Goal: Transaction & Acquisition: Obtain resource

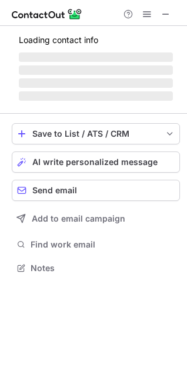
scroll to position [285, 187]
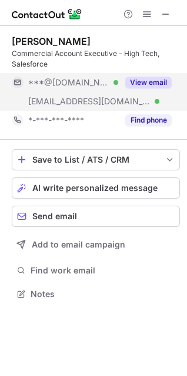
click at [138, 80] on button "View email" at bounding box center [149, 83] width 47 height 12
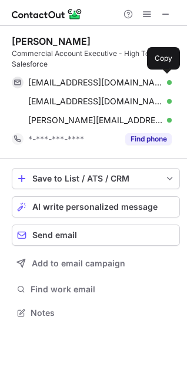
scroll to position [304, 187]
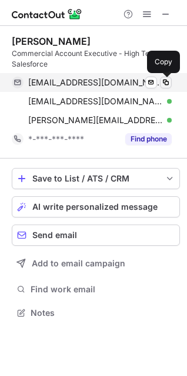
click at [167, 79] on span at bounding box center [166, 82] width 9 height 9
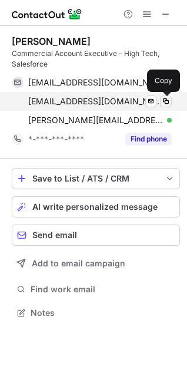
click at [165, 100] on span at bounding box center [166, 101] width 9 height 9
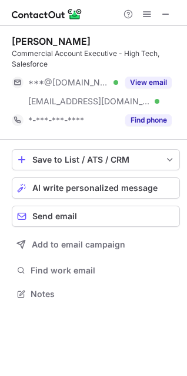
scroll to position [285, 187]
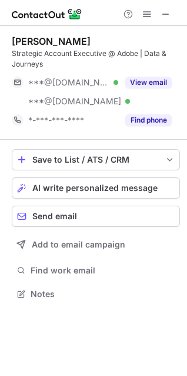
scroll to position [285, 187]
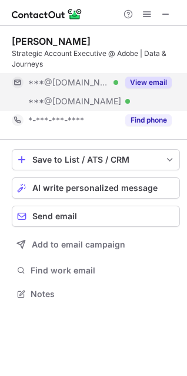
click at [144, 77] on button "View email" at bounding box center [149, 83] width 47 height 12
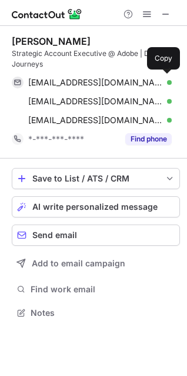
scroll to position [304, 187]
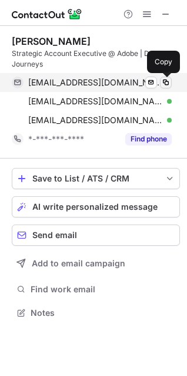
click at [166, 80] on span at bounding box center [166, 82] width 9 height 9
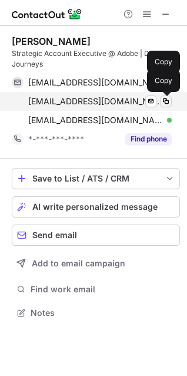
click at [168, 100] on span at bounding box center [166, 101] width 9 height 9
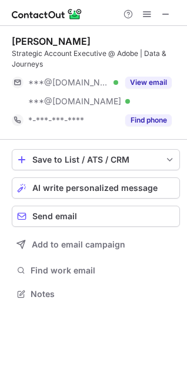
scroll to position [285, 187]
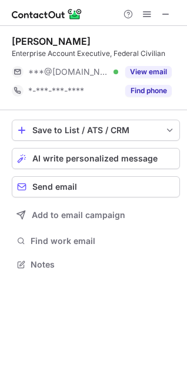
scroll to position [256, 187]
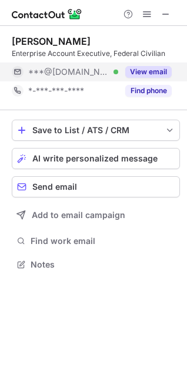
click at [131, 73] on button "View email" at bounding box center [149, 72] width 47 height 12
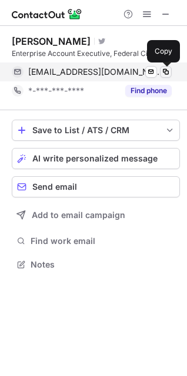
click at [165, 70] on span at bounding box center [166, 71] width 9 height 9
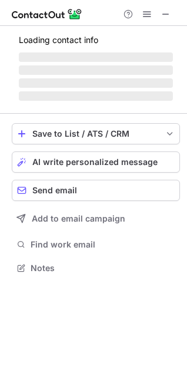
scroll to position [256, 187]
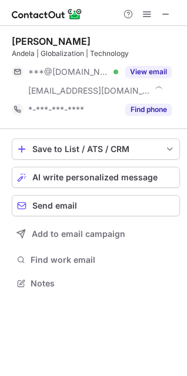
scroll to position [275, 187]
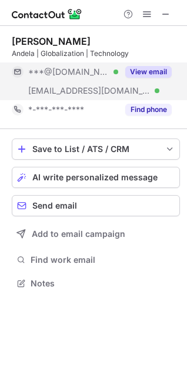
click at [138, 72] on button "View email" at bounding box center [149, 72] width 47 height 12
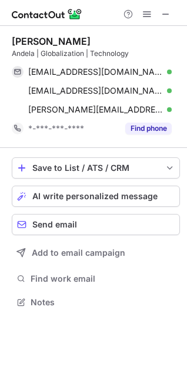
scroll to position [294, 187]
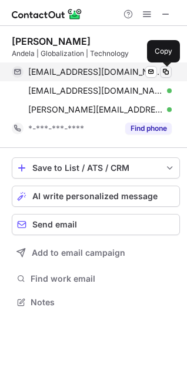
click at [164, 72] on span at bounding box center [166, 71] width 9 height 9
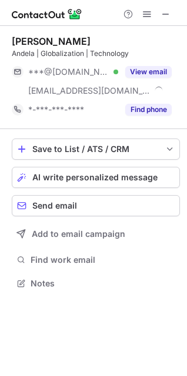
scroll to position [275, 187]
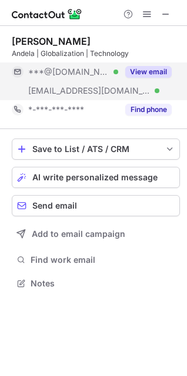
click at [152, 67] on button "View email" at bounding box center [149, 72] width 47 height 12
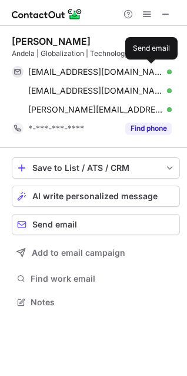
scroll to position [294, 187]
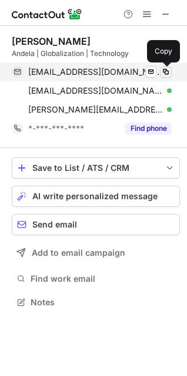
click at [166, 70] on span at bounding box center [166, 71] width 9 height 9
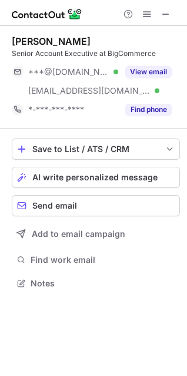
scroll to position [275, 187]
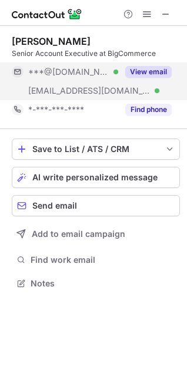
click at [144, 76] on button "View email" at bounding box center [149, 72] width 47 height 12
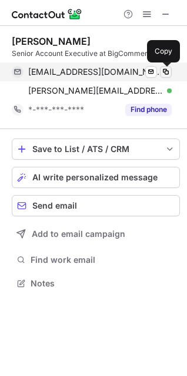
click at [166, 73] on span at bounding box center [166, 71] width 9 height 9
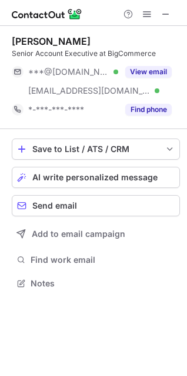
scroll to position [275, 187]
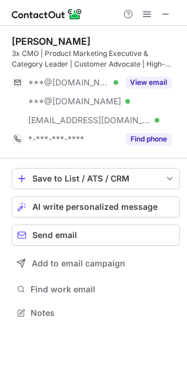
scroll to position [304, 187]
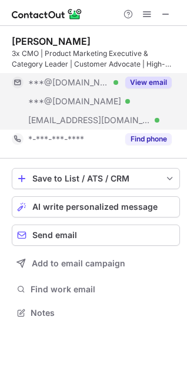
click at [162, 81] on button "View email" at bounding box center [149, 83] width 47 height 12
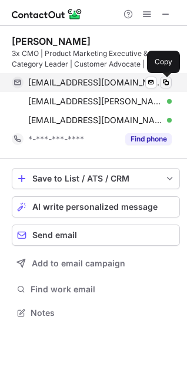
click at [166, 78] on span at bounding box center [166, 82] width 9 height 9
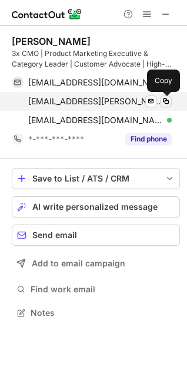
click at [167, 97] on span at bounding box center [166, 101] width 9 height 9
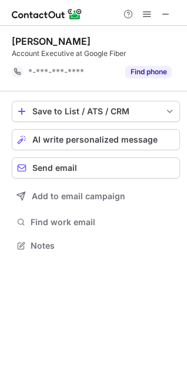
scroll to position [237, 187]
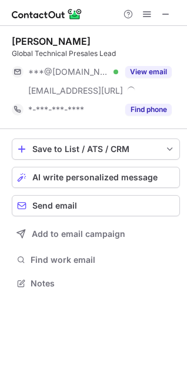
scroll to position [275, 187]
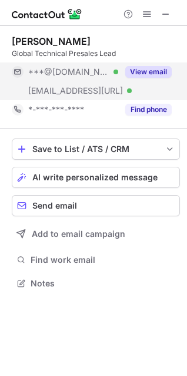
click at [140, 75] on button "View email" at bounding box center [149, 72] width 47 height 12
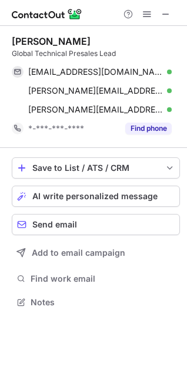
scroll to position [294, 187]
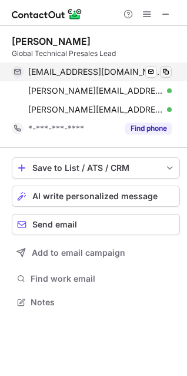
click at [170, 71] on span at bounding box center [166, 71] width 9 height 9
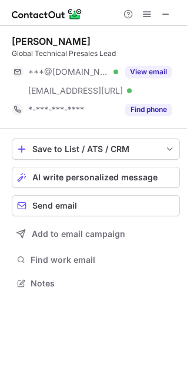
scroll to position [275, 187]
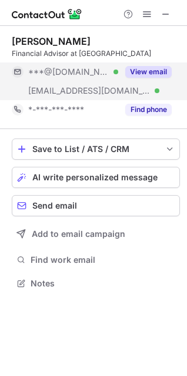
click at [149, 72] on button "View email" at bounding box center [149, 72] width 47 height 12
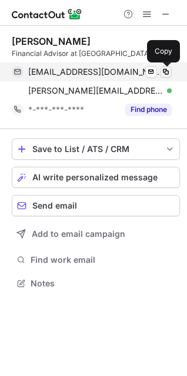
click at [164, 71] on span at bounding box center [166, 71] width 9 height 9
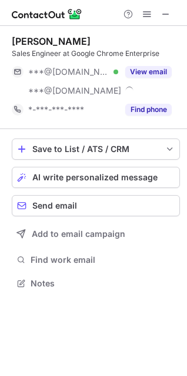
scroll to position [275, 187]
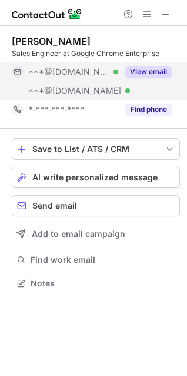
click at [157, 72] on button "View email" at bounding box center [149, 72] width 47 height 12
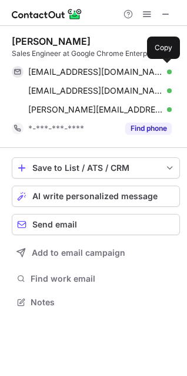
scroll to position [294, 187]
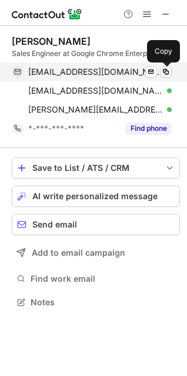
click at [169, 71] on span at bounding box center [166, 71] width 9 height 9
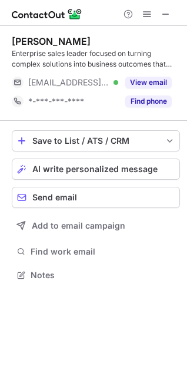
scroll to position [266, 187]
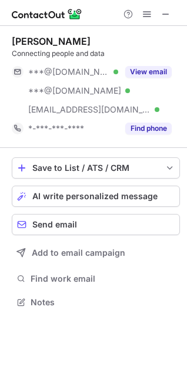
scroll to position [294, 187]
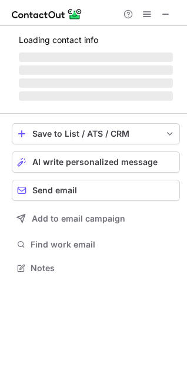
scroll to position [294, 187]
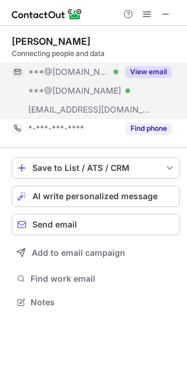
click at [150, 77] on button "View email" at bounding box center [149, 72] width 47 height 12
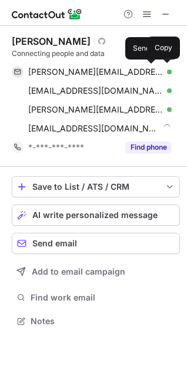
scroll to position [312, 187]
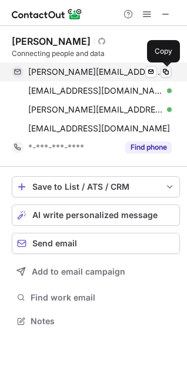
click at [166, 71] on span at bounding box center [166, 71] width 9 height 9
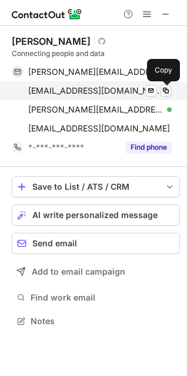
click at [168, 90] on span at bounding box center [166, 90] width 9 height 9
